Goal: Task Accomplishment & Management: Use online tool/utility

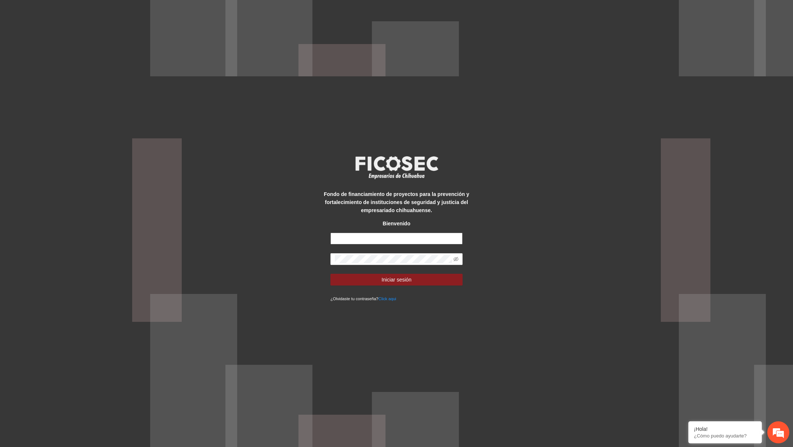
click at [373, 240] on input "text" at bounding box center [396, 239] width 132 height 12
type input "*"
type input "**********"
click at [457, 261] on icon "eye-invisible" at bounding box center [455, 259] width 5 height 5
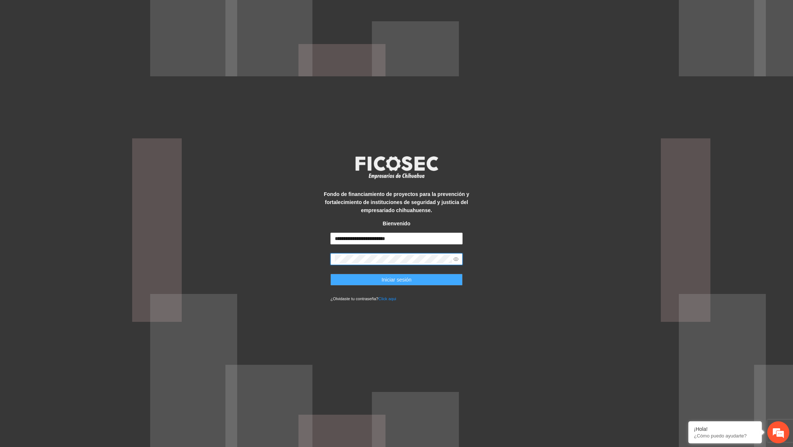
click at [438, 276] on button "Iniciar sesión" at bounding box center [396, 280] width 132 height 12
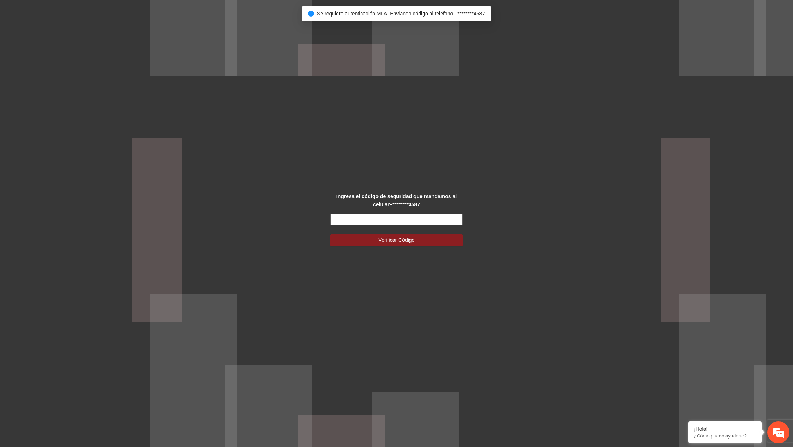
click at [420, 214] on input "text" at bounding box center [396, 220] width 132 height 12
click at [406, 218] on input "text" at bounding box center [396, 220] width 132 height 12
type input "******"
click at [330, 234] on button "Verificar Código" at bounding box center [396, 240] width 132 height 12
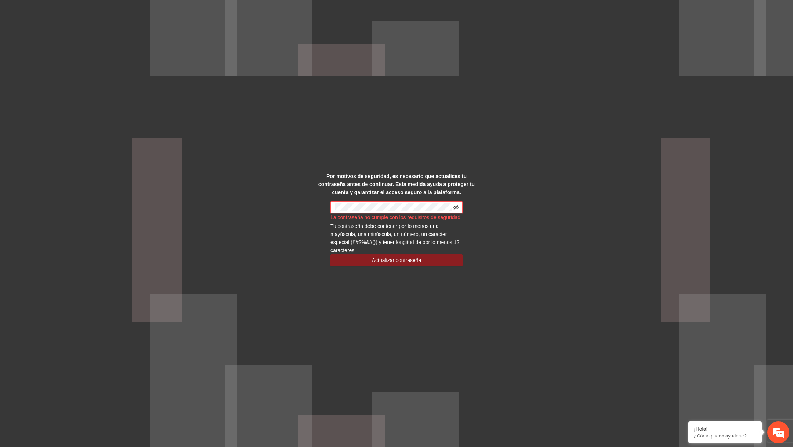
click at [455, 205] on icon "eye-invisible" at bounding box center [455, 207] width 5 height 5
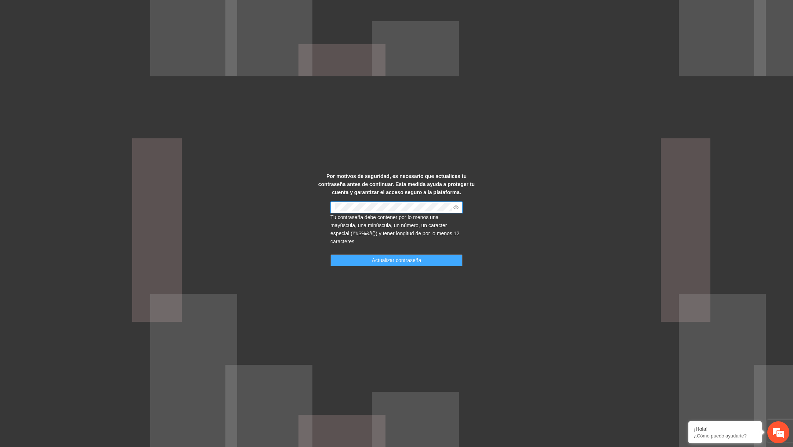
click at [384, 256] on button "Actualizar contraseña" at bounding box center [396, 260] width 132 height 12
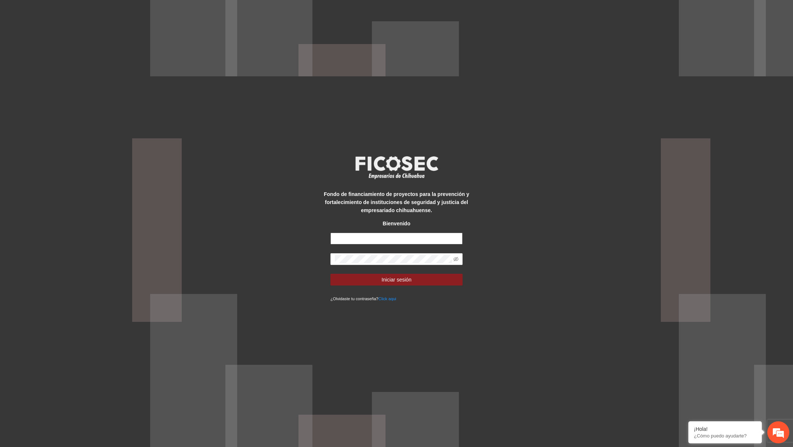
click at [406, 240] on input "text" at bounding box center [396, 239] width 132 height 12
type input "********"
click at [392, 238] on input "text" at bounding box center [396, 239] width 132 height 12
type input "**********"
click at [456, 259] on icon "eye-invisible" at bounding box center [455, 259] width 5 height 5
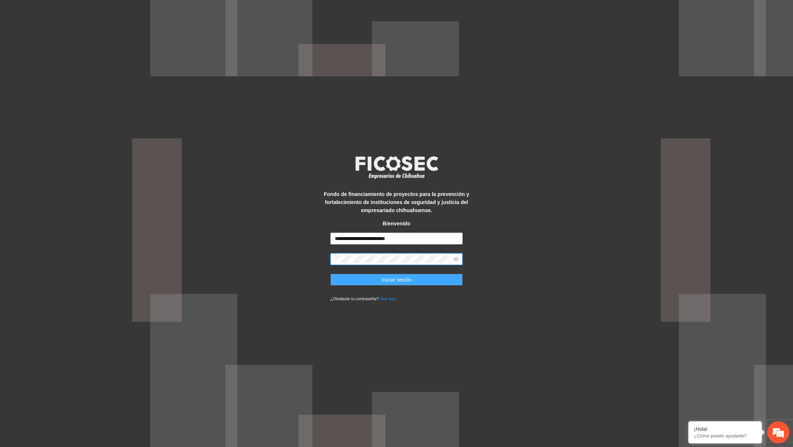
click at [434, 276] on button "Iniciar sesión" at bounding box center [396, 280] width 132 height 12
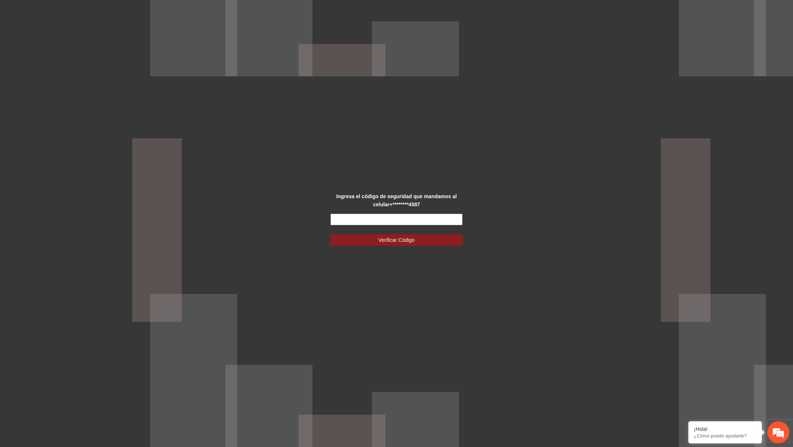
click at [394, 221] on input "text" at bounding box center [396, 220] width 132 height 12
type input "******"
click at [330, 234] on button "Verificar Código" at bounding box center [396, 240] width 132 height 12
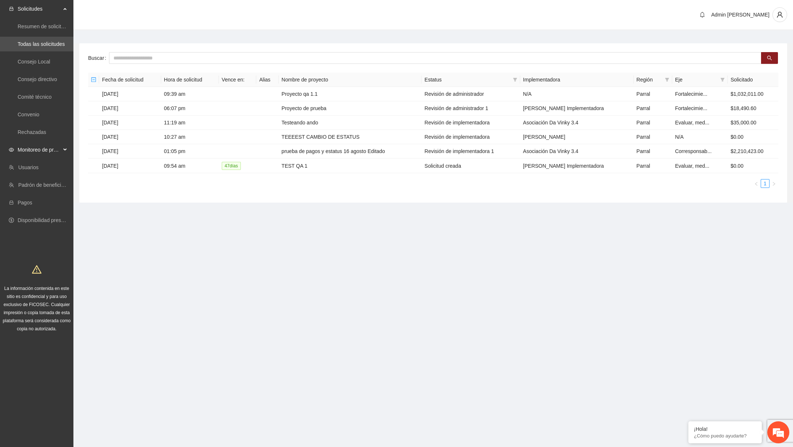
click at [66, 153] on div "Monitoreo de proyectos" at bounding box center [36, 149] width 73 height 15
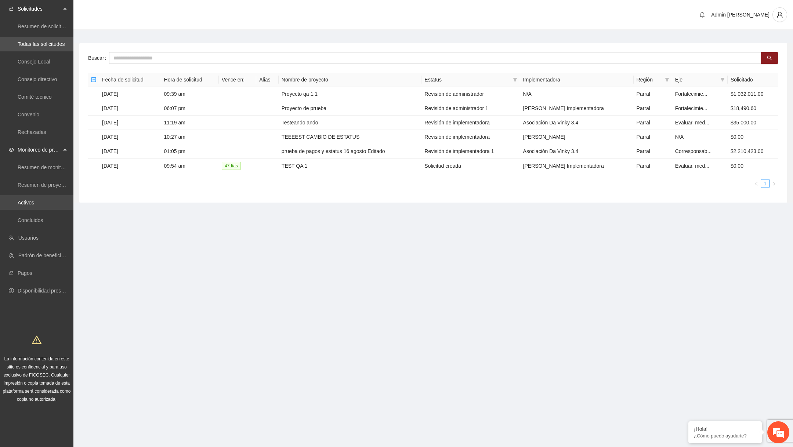
click at [33, 204] on link "Activos" at bounding box center [26, 203] width 17 height 6
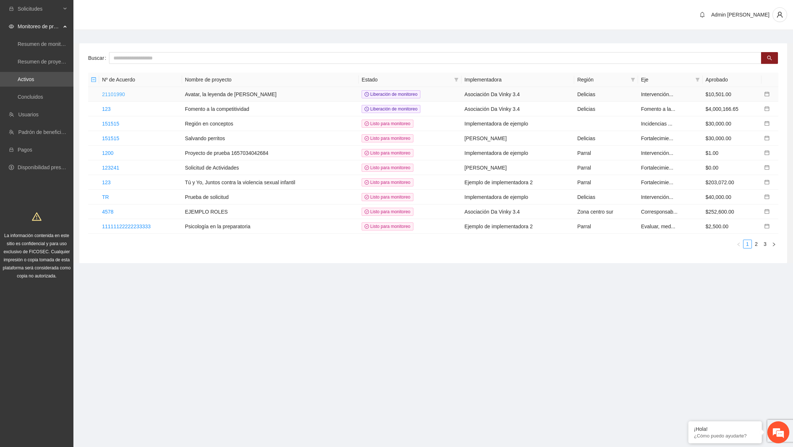
click at [119, 92] on link "21101990" at bounding box center [113, 94] width 23 height 6
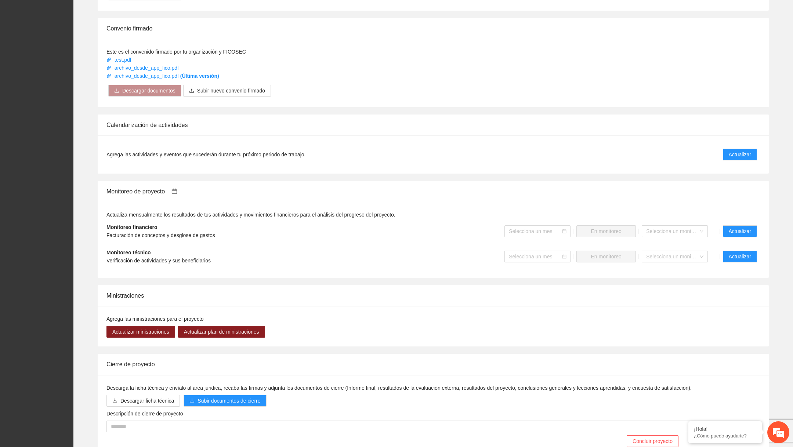
scroll to position [418, 0]
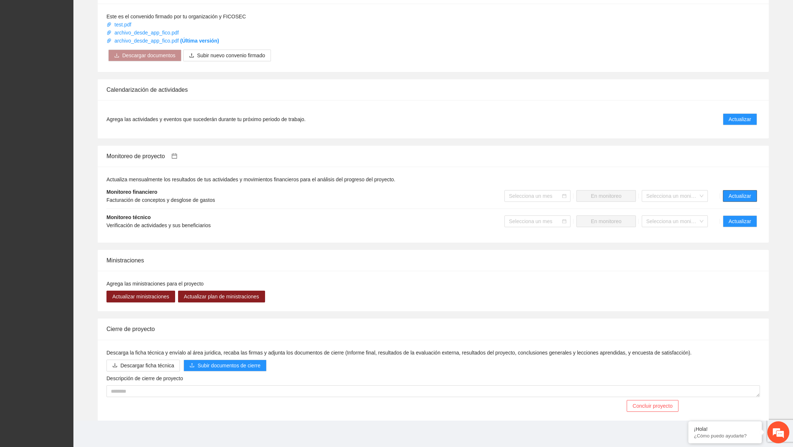
click at [731, 198] on span "Actualizar" at bounding box center [740, 196] width 22 height 8
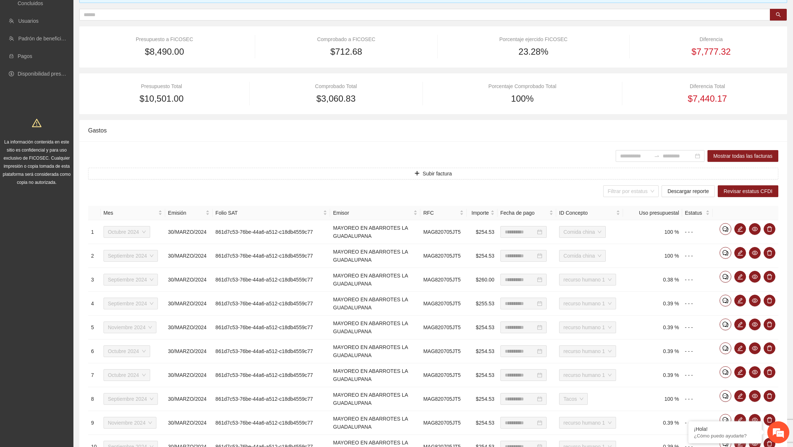
scroll to position [159, 0]
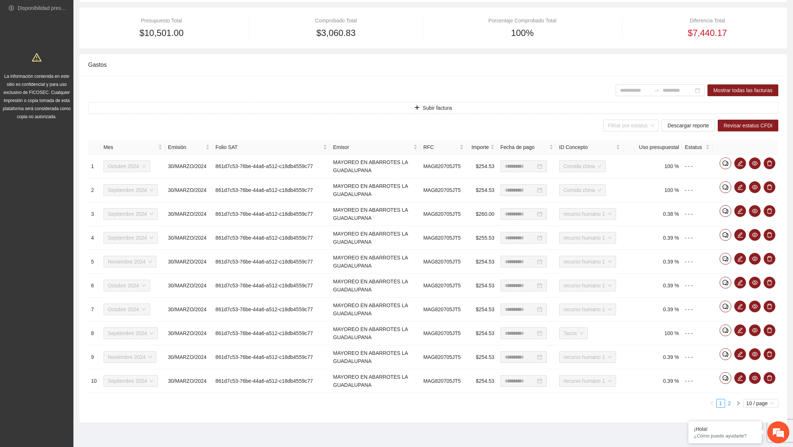
click at [729, 400] on link "2" at bounding box center [729, 403] width 8 height 8
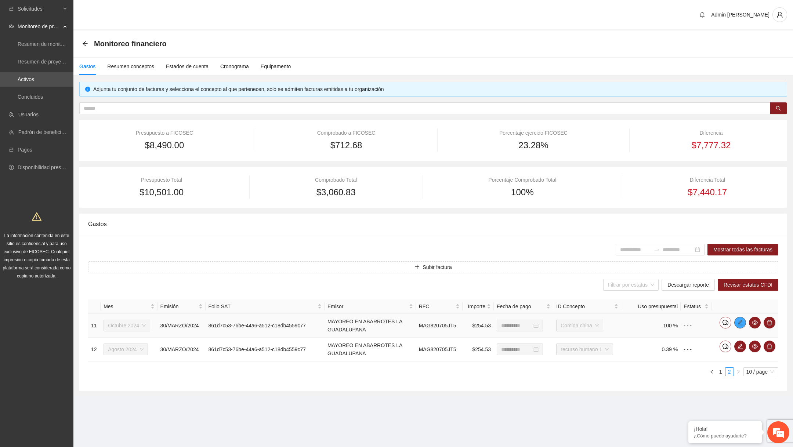
click at [742, 324] on icon "edit" at bounding box center [740, 322] width 5 height 5
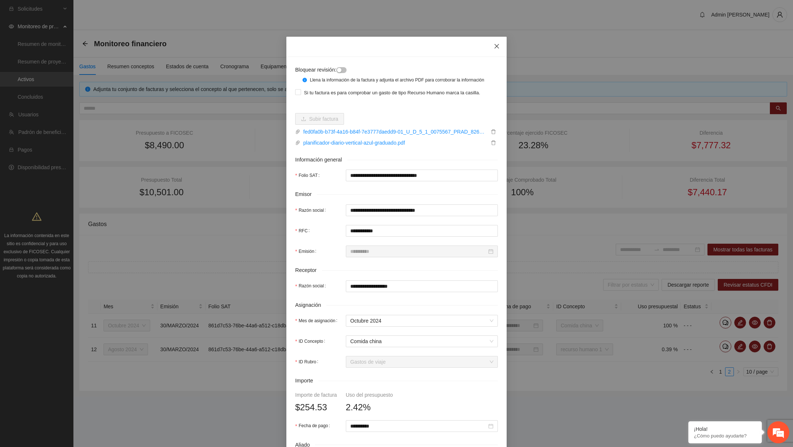
click at [499, 48] on icon "close" at bounding box center [497, 46] width 6 height 6
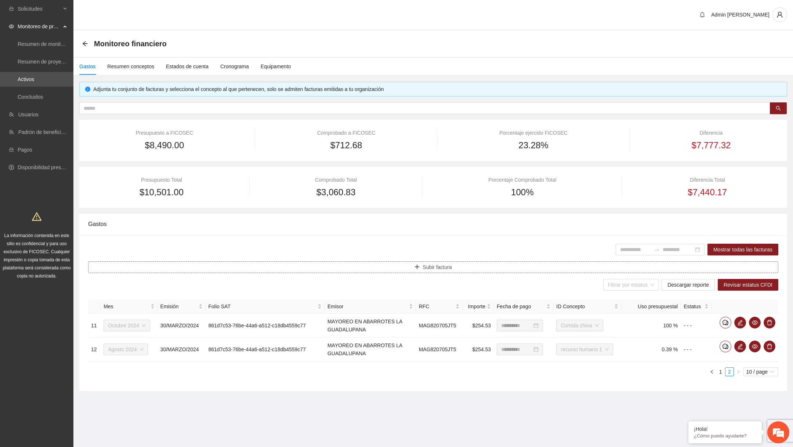
click at [381, 268] on button "Subir factura" at bounding box center [433, 267] width 690 height 12
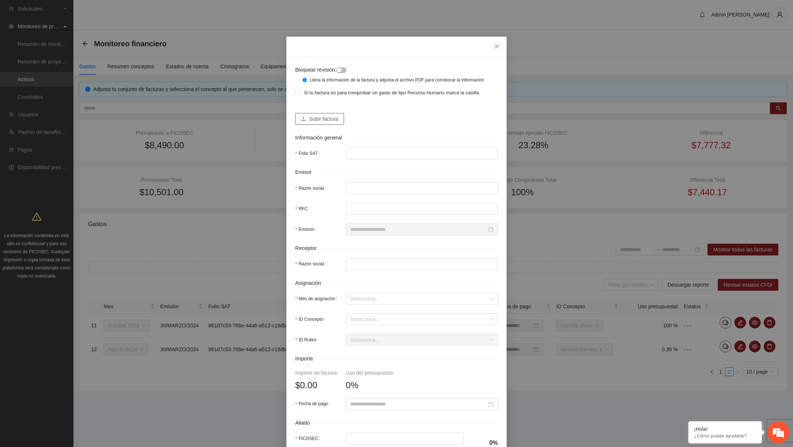
click at [336, 123] on span "Subir factura" at bounding box center [323, 119] width 29 height 8
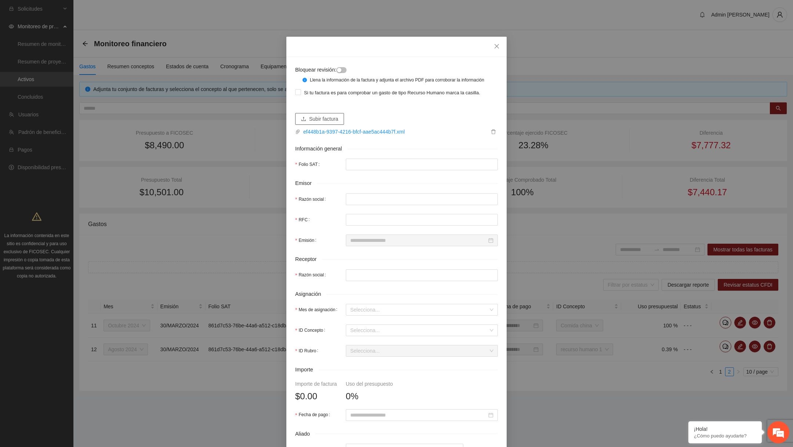
type input "**********"
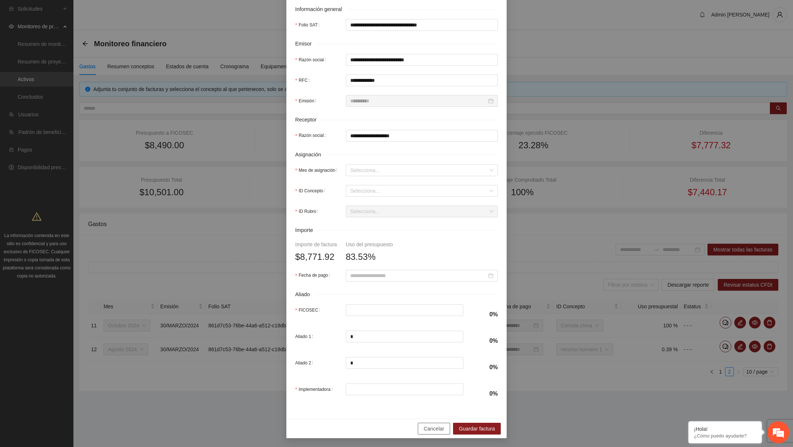
click at [430, 424] on button "Cancelar" at bounding box center [434, 429] width 32 height 12
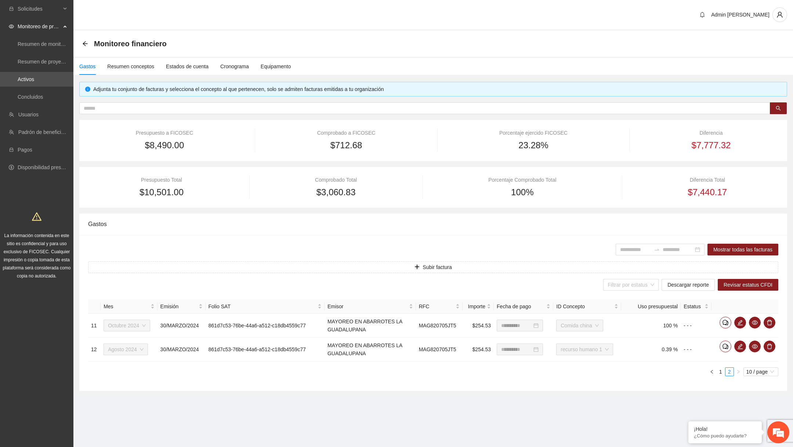
scroll to position [98, 0]
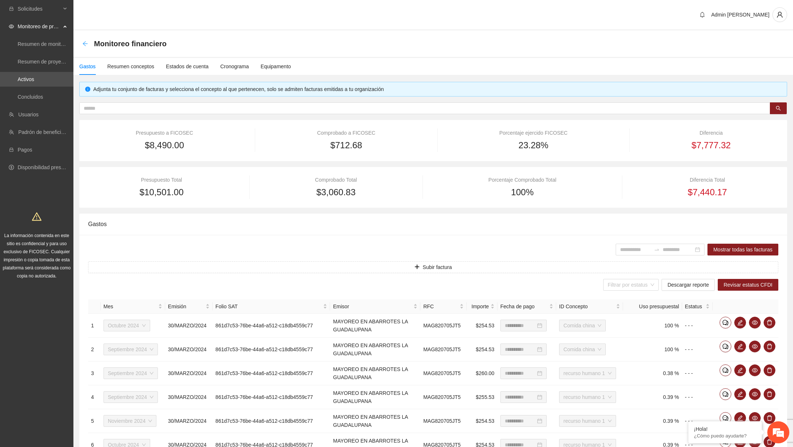
click at [84, 44] on icon "arrow-left" at bounding box center [85, 44] width 6 height 6
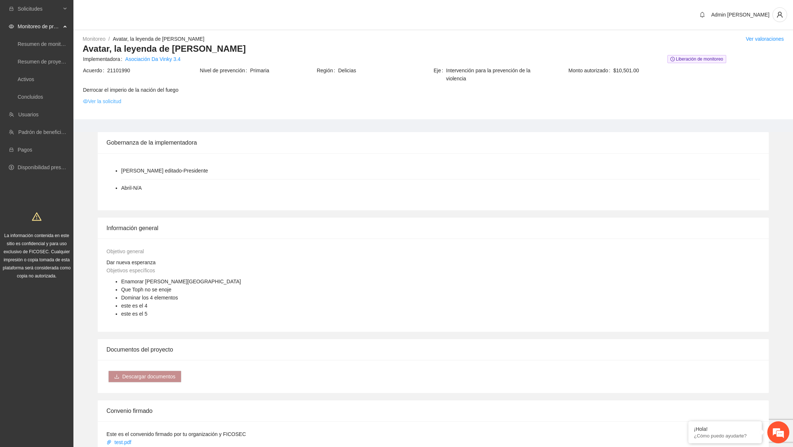
click at [121, 100] on link "Ver la solicitud" at bounding box center [102, 101] width 38 height 8
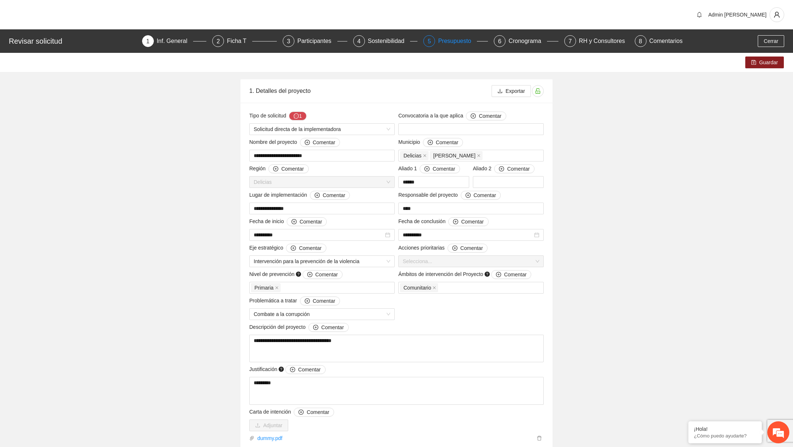
click at [463, 40] on div "Presupuesto" at bounding box center [457, 41] width 39 height 12
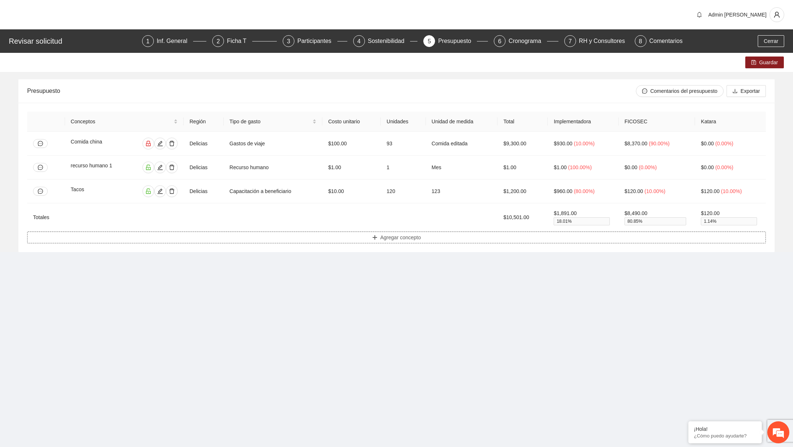
click at [408, 236] on span "Agregar concepto" at bounding box center [400, 237] width 41 height 8
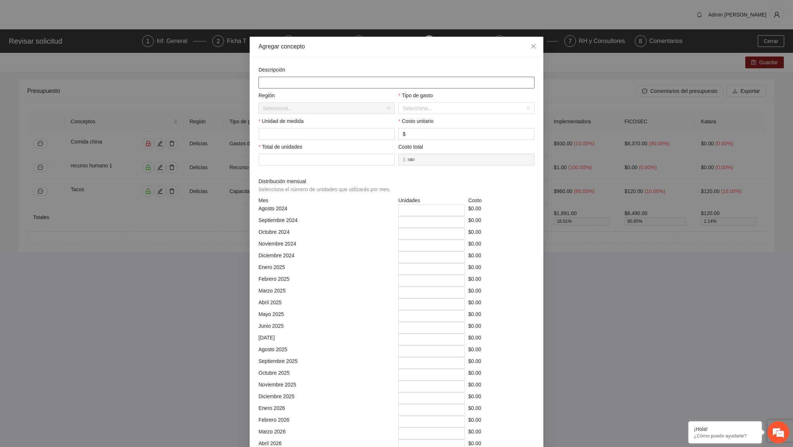
click at [365, 84] on input "text" at bounding box center [396, 83] width 276 height 12
type input "**********"
click at [454, 109] on input "search" at bounding box center [464, 108] width 122 height 11
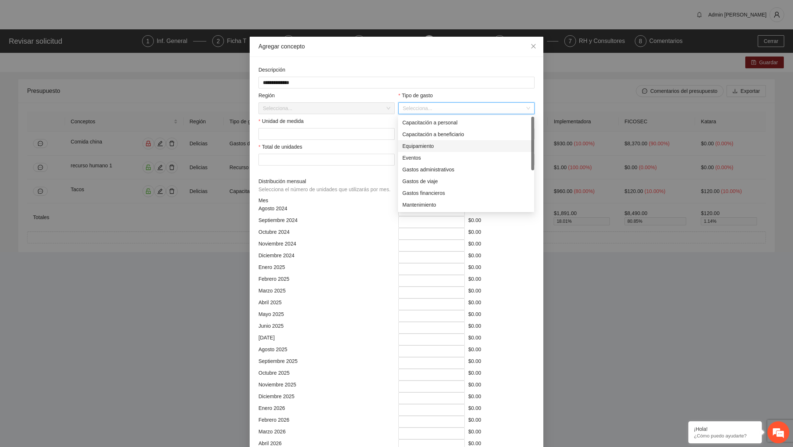
click at [429, 147] on div "Equipamiento" at bounding box center [465, 146] width 127 height 8
type input "*****"
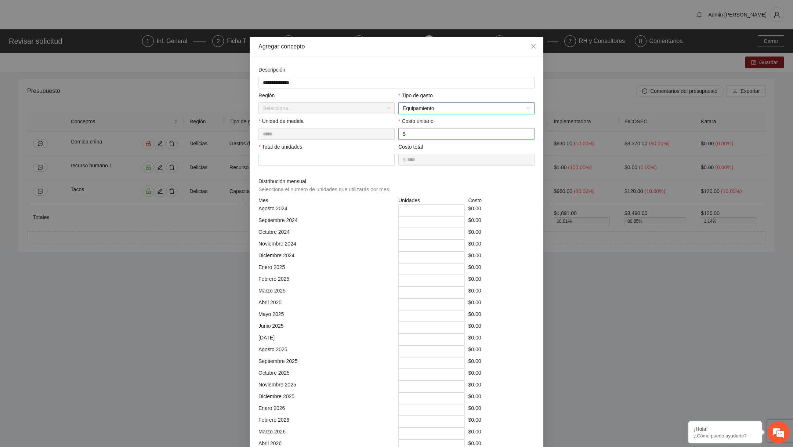
click at [437, 138] on span "$" at bounding box center [466, 134] width 136 height 12
type input "*****"
click at [323, 160] on input "number" at bounding box center [326, 160] width 136 height 12
type input "*"
type input "*********"
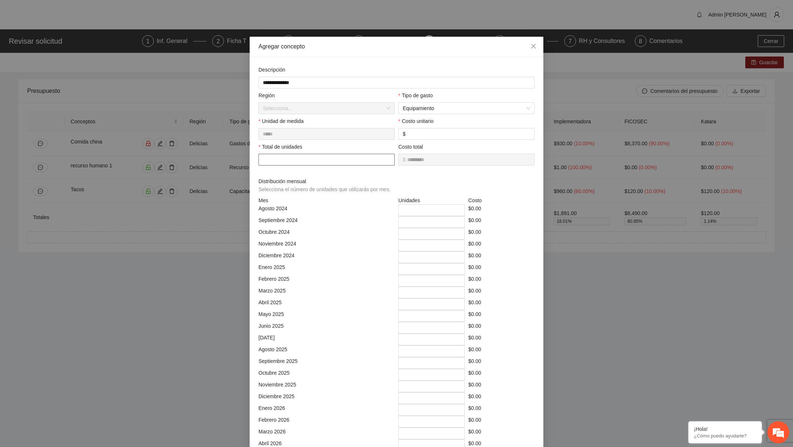
type input "**"
type input "**********"
type input "**"
click at [413, 213] on input "*" at bounding box center [431, 210] width 66 height 12
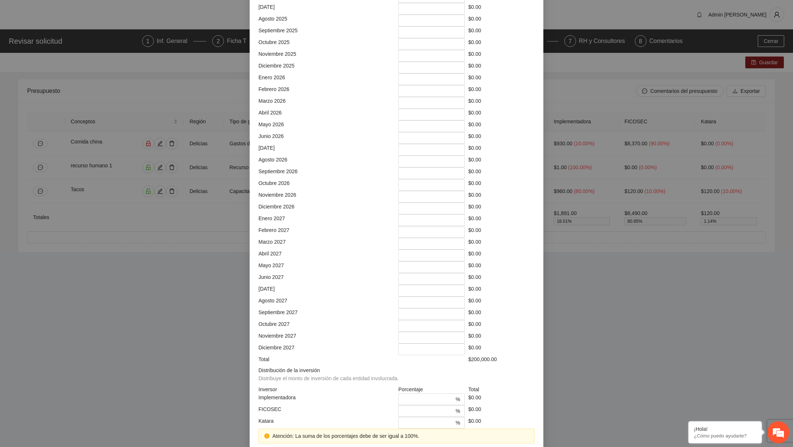
scroll to position [356, 0]
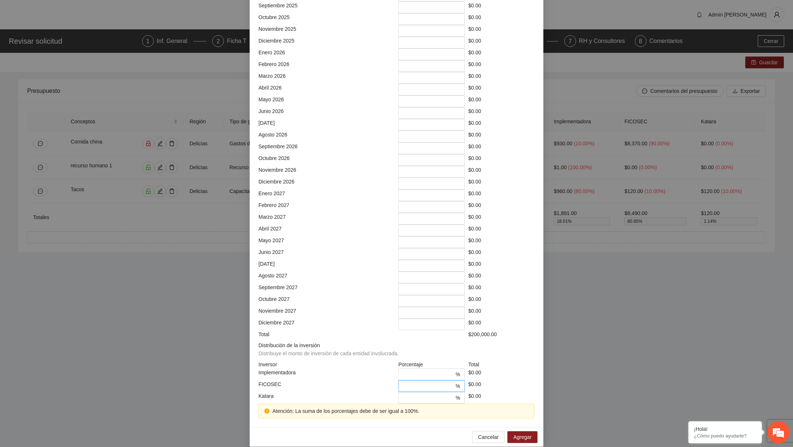
type input "**"
click at [420, 380] on span "* %" at bounding box center [431, 386] width 66 height 12
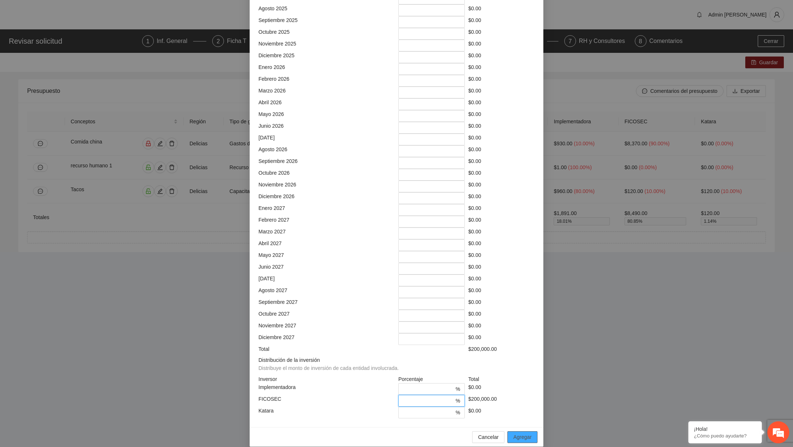
type input "***"
click at [522, 433] on span "Agregar" at bounding box center [522, 437] width 18 height 8
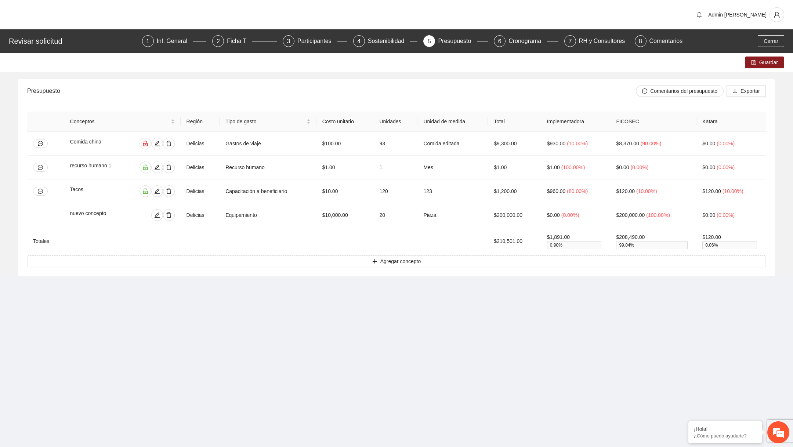
scroll to position [0, 0]
click at [763, 63] on span "Guardar" at bounding box center [768, 62] width 19 height 8
click at [767, 41] on span "Cerrar" at bounding box center [771, 41] width 15 height 8
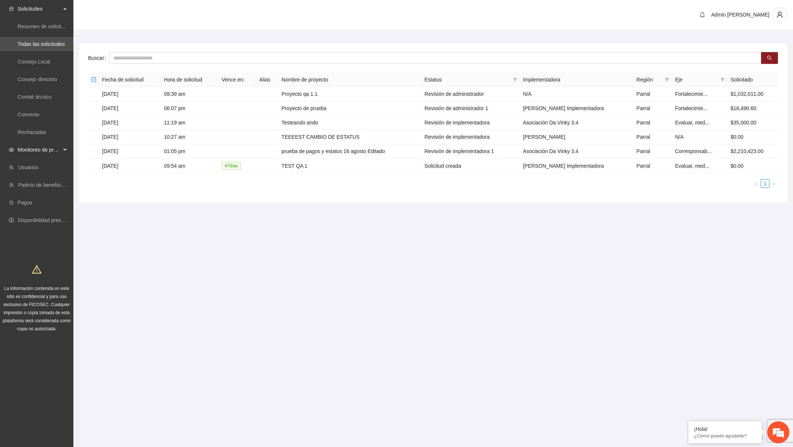
click at [56, 151] on span "Monitoreo de proyectos" at bounding box center [39, 149] width 43 height 15
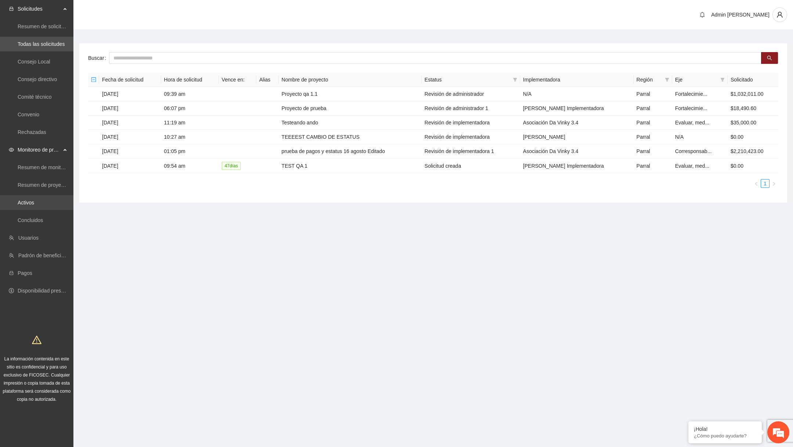
click at [34, 200] on link "Activos" at bounding box center [26, 203] width 17 height 6
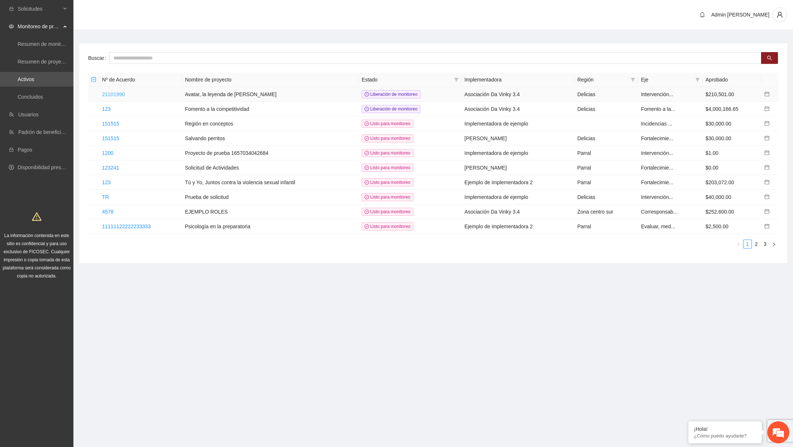
click at [125, 92] on link "21101990" at bounding box center [113, 94] width 23 height 6
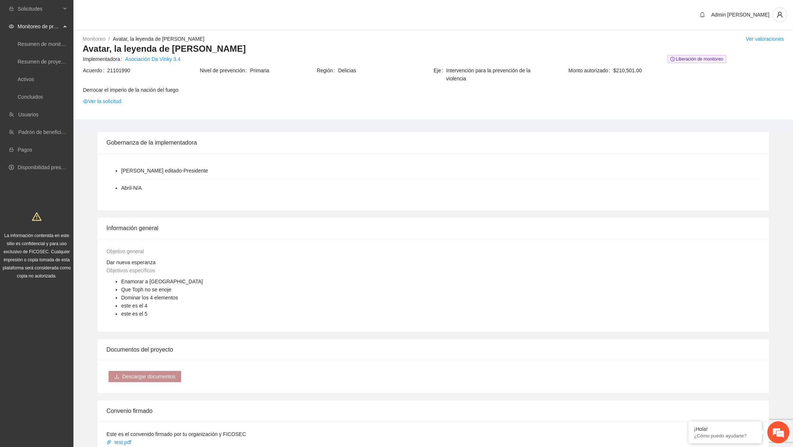
scroll to position [418, 0]
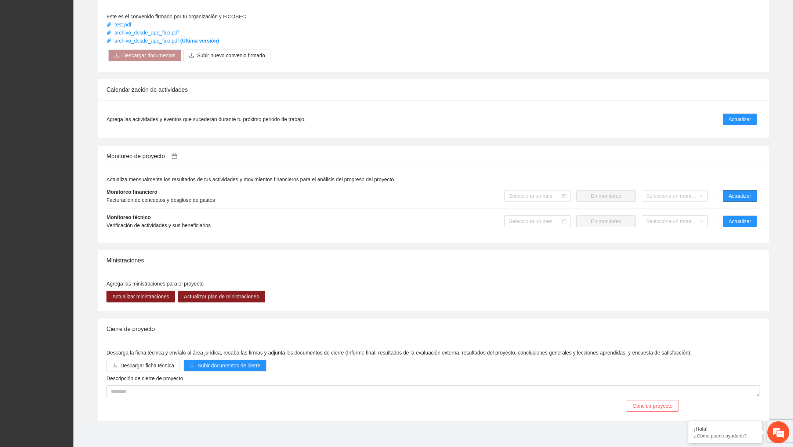
click at [742, 199] on span "Actualizar" at bounding box center [740, 196] width 22 height 8
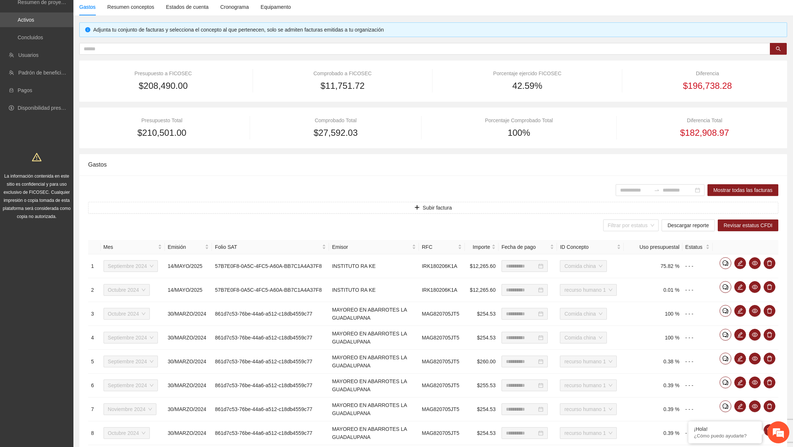
scroll to position [159, 0]
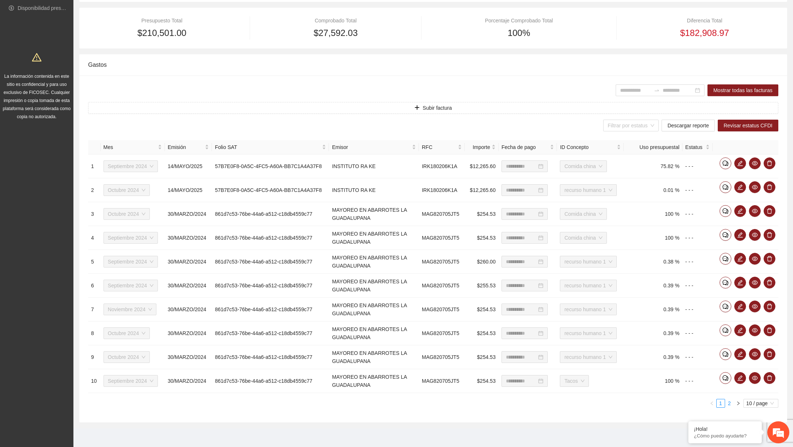
click at [730, 401] on link "2" at bounding box center [729, 403] width 8 height 8
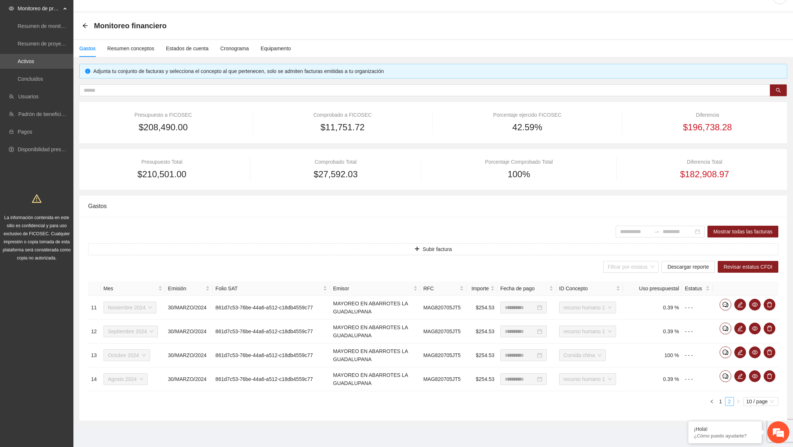
scroll to position [17, 0]
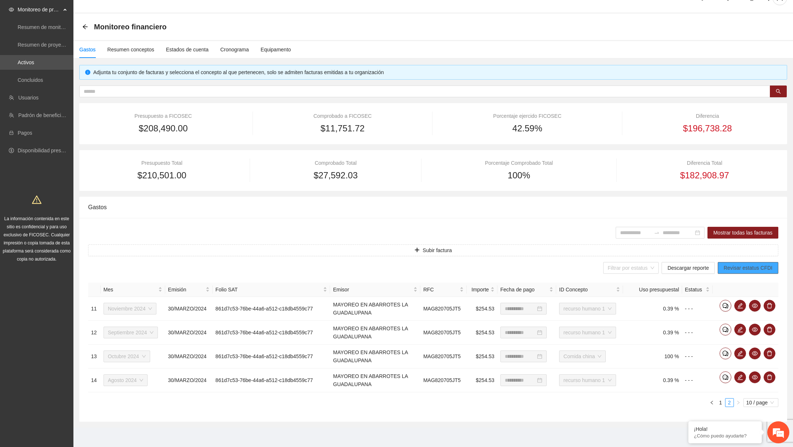
click at [741, 267] on span "Revisar estatus CFDI" at bounding box center [748, 268] width 49 height 8
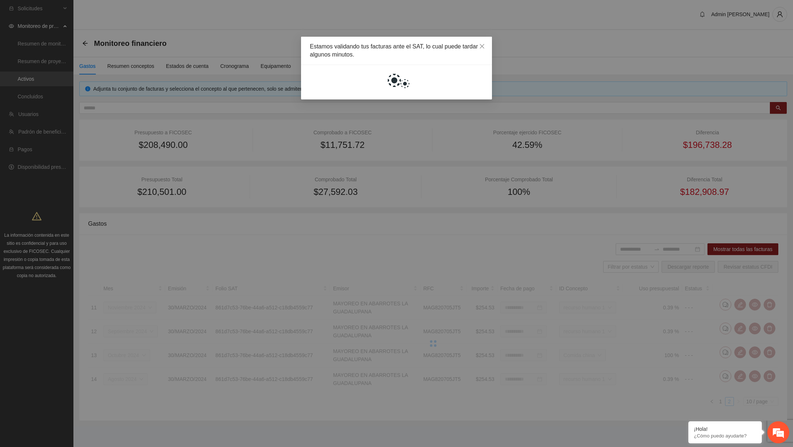
scroll to position [0, 0]
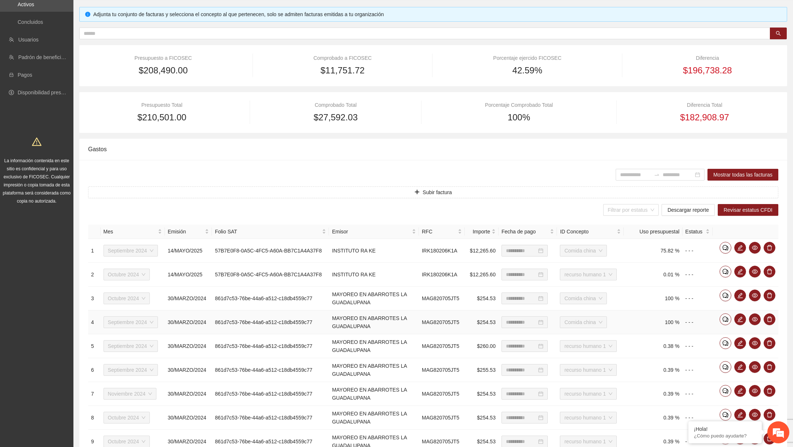
scroll to position [159, 0]
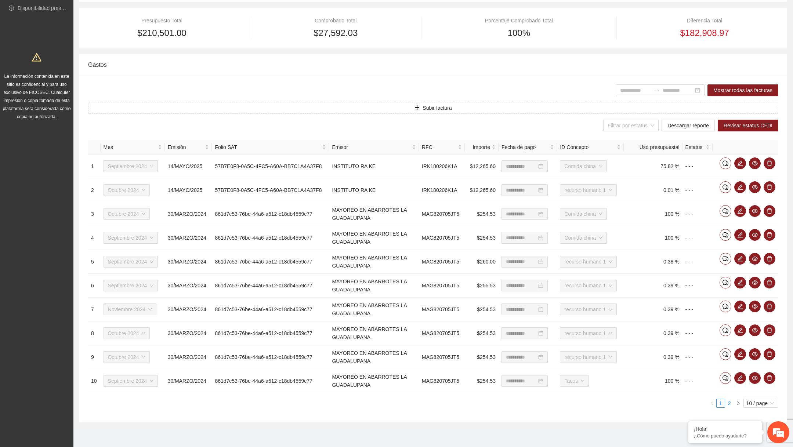
click at [729, 401] on link "2" at bounding box center [729, 403] width 8 height 8
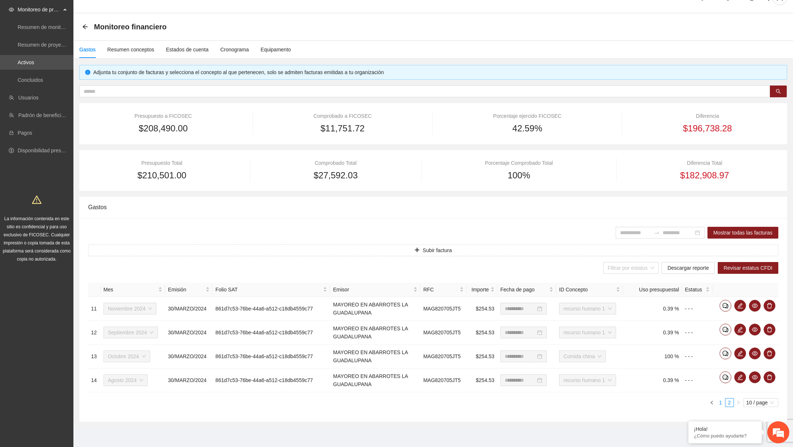
click at [722, 400] on link "1" at bounding box center [721, 403] width 8 height 8
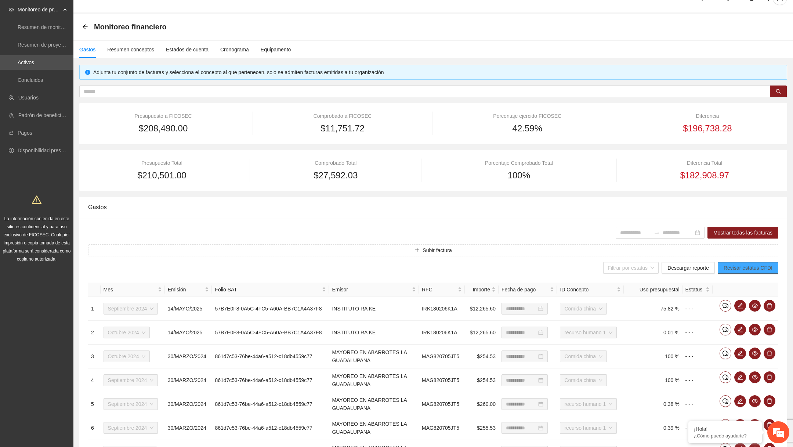
click at [736, 266] on span "Revisar estatus CFDI" at bounding box center [748, 268] width 49 height 8
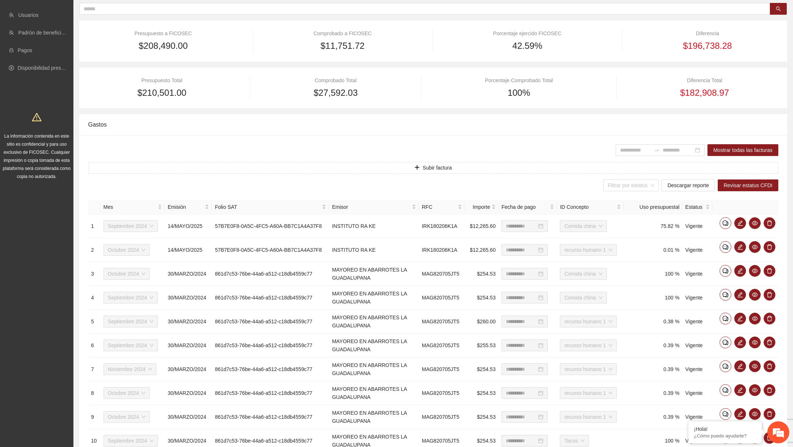
scroll to position [159, 0]
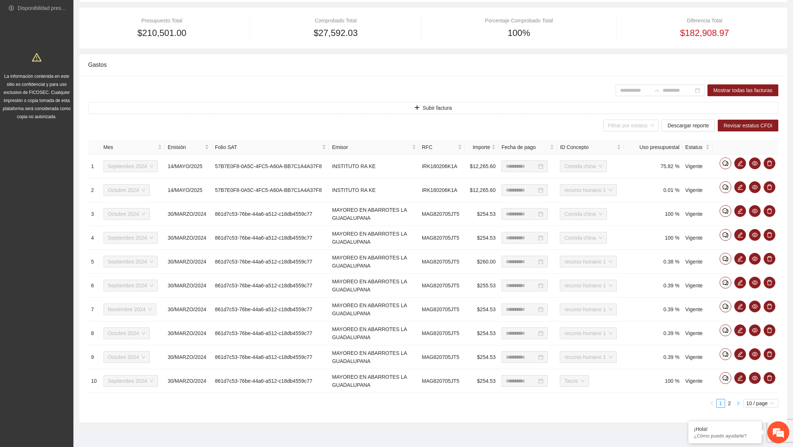
click at [734, 405] on button "button" at bounding box center [738, 403] width 9 height 9
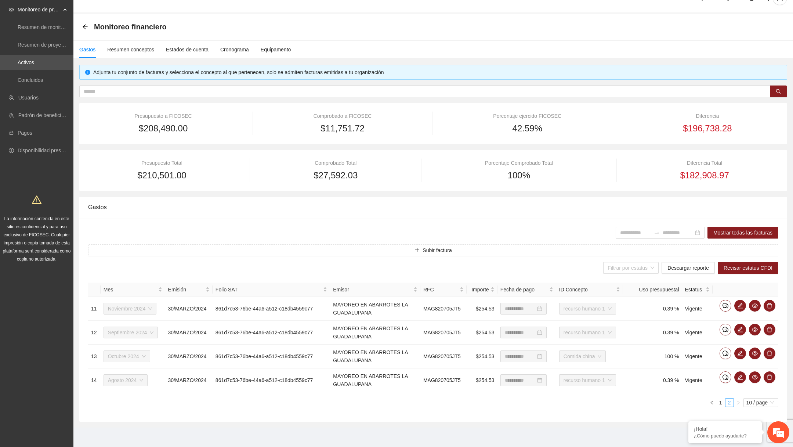
scroll to position [0, 0]
click at [698, 268] on span "Descargar reporte" at bounding box center [687, 268] width 41 height 8
